Goal: Answer question/provide support: Share knowledge or assist other users

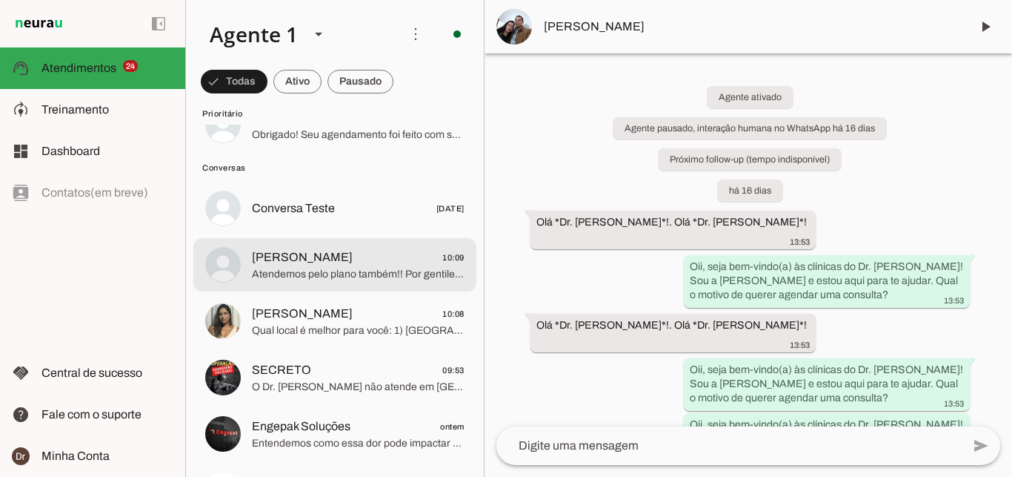
scroll to position [1763, 0]
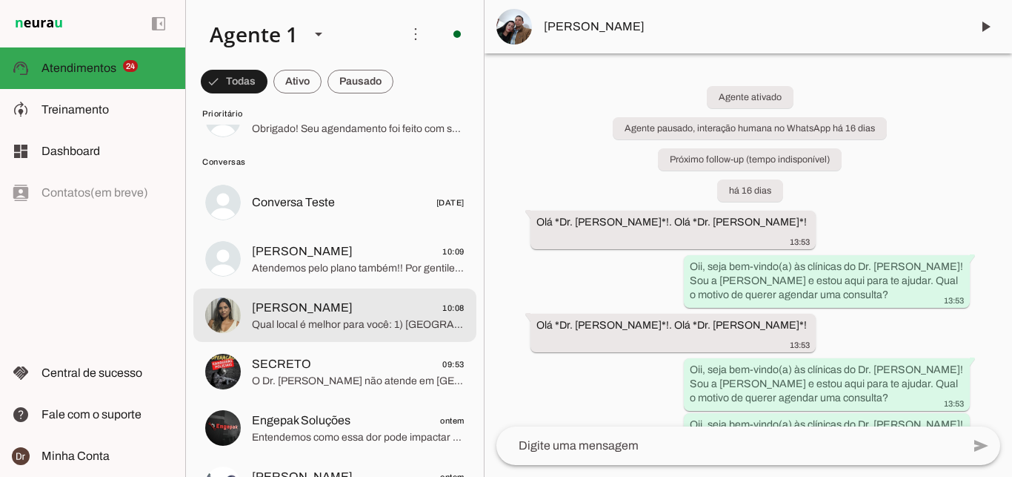
click at [356, 319] on md-item "[PERSON_NAME] 10:08 Qual local é melhor para você: 1) [GEOGRAPHIC_DATA] - [GEOG…" at bounding box center [334, 314] width 283 height 53
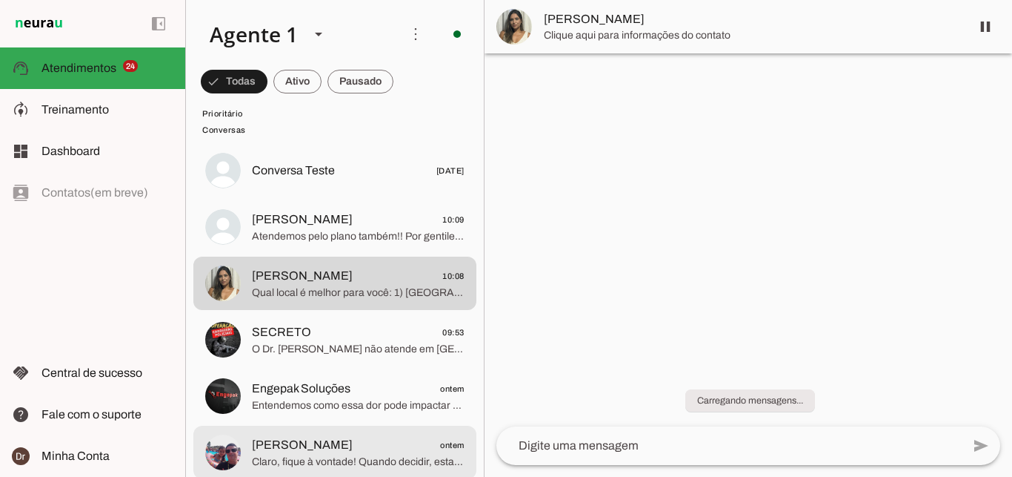
scroll to position [1793, 0]
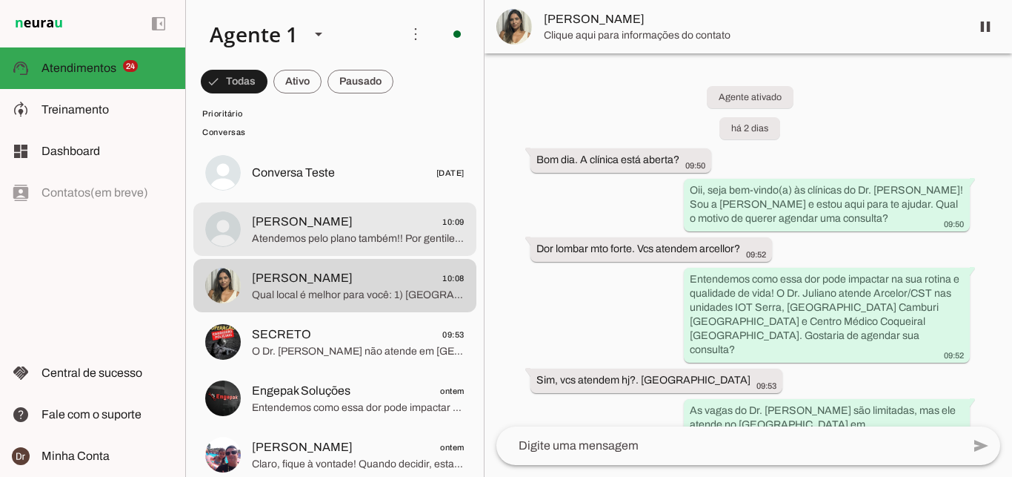
click at [368, 231] on span "Atendemos pelo plano também!! Por gentileza, qual seria o seu convênio??" at bounding box center [358, 238] width 213 height 15
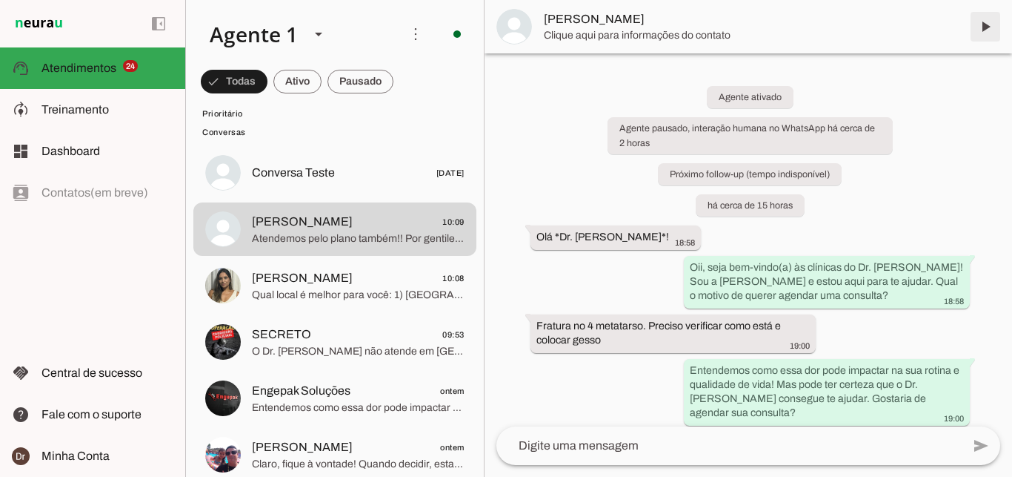
drag, startPoint x: 986, startPoint y: 31, endPoint x: 765, endPoint y: 122, distance: 238.6
click at [986, 32] on span at bounding box center [986, 27] width 36 height 36
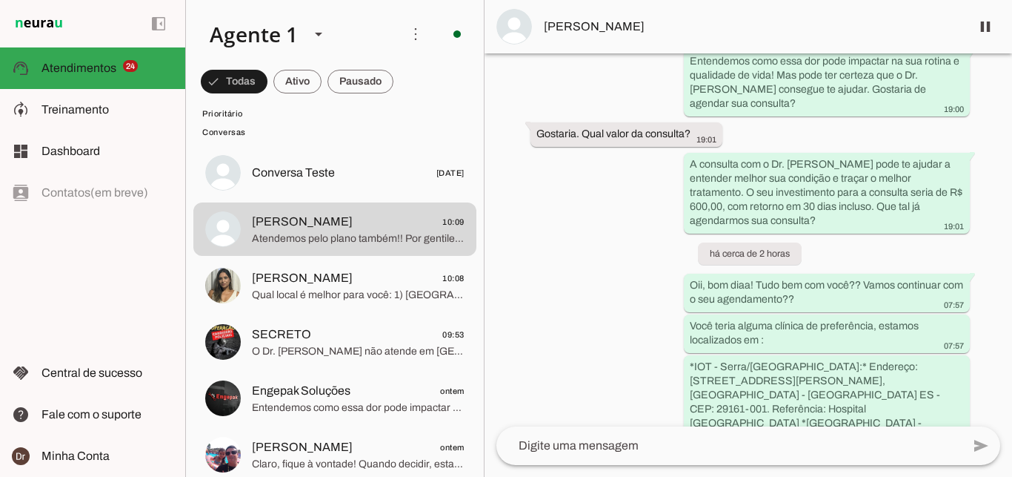
scroll to position [505, 0]
